Goal: Find specific page/section: Find specific page/section

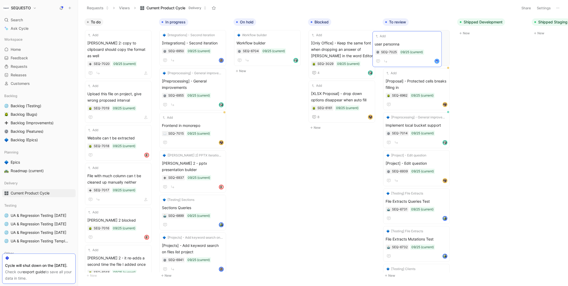
drag, startPoint x: 0, startPoint y: 0, endPoint x: 408, endPoint y: 45, distance: 410.6
click at [400, 40] on span "user personna" at bounding box center [417, 43] width 62 height 6
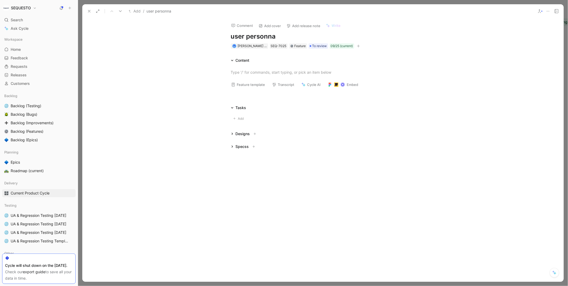
click at [233, 37] on h1 "user personna" at bounding box center [323, 36] width 184 height 9
click at [331, 35] on h1 "[[PERSON_NAME] influence] - user personna" at bounding box center [323, 36] width 184 height 9
click at [193, 76] on div at bounding box center [322, 72] width 481 height 17
click at [86, 11] on button at bounding box center [89, 10] width 7 height 7
